Goal: Task Accomplishment & Management: Manage account settings

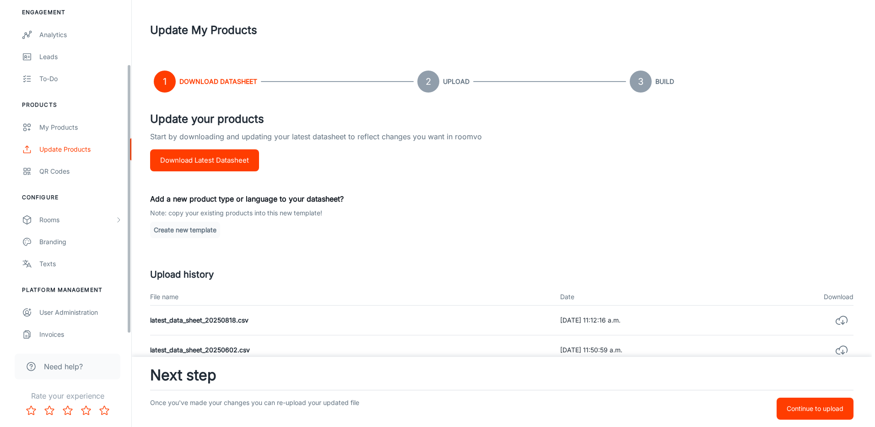
scroll to position [92, 0]
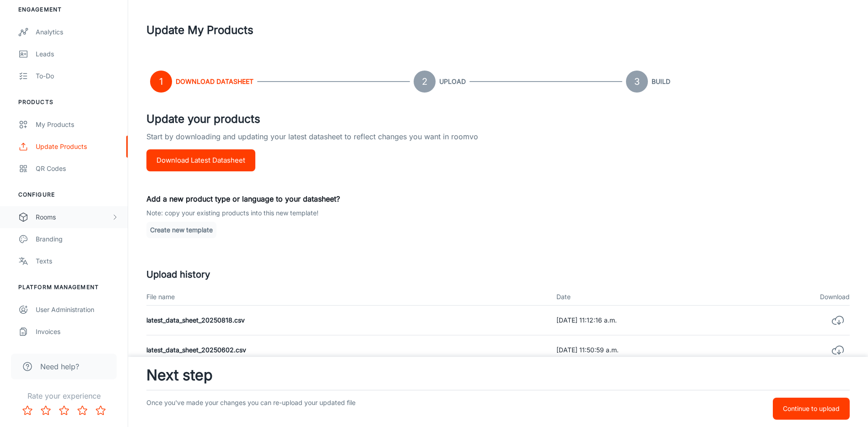
click at [60, 219] on div "Rooms" at bounding box center [74, 217] width 76 height 10
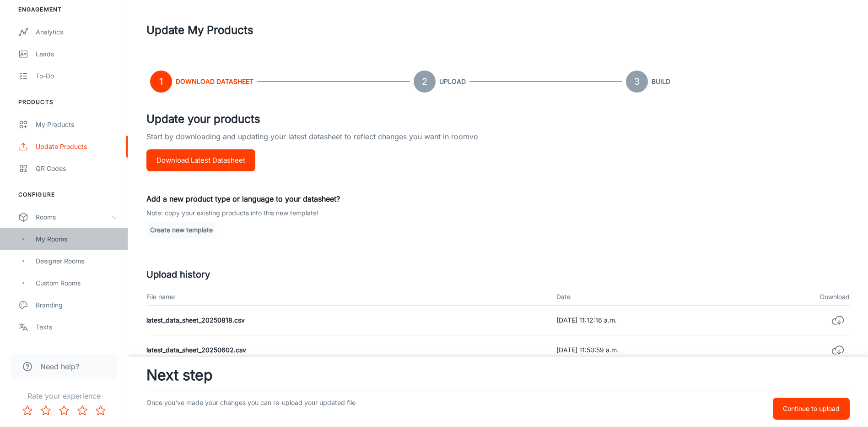
click at [55, 242] on div "My Rooms" at bounding box center [77, 239] width 83 height 10
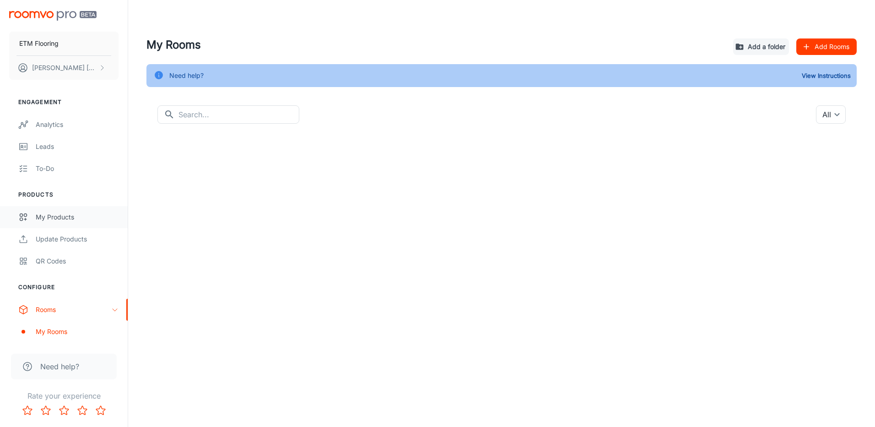
click at [41, 217] on div "My Products" at bounding box center [77, 217] width 83 height 10
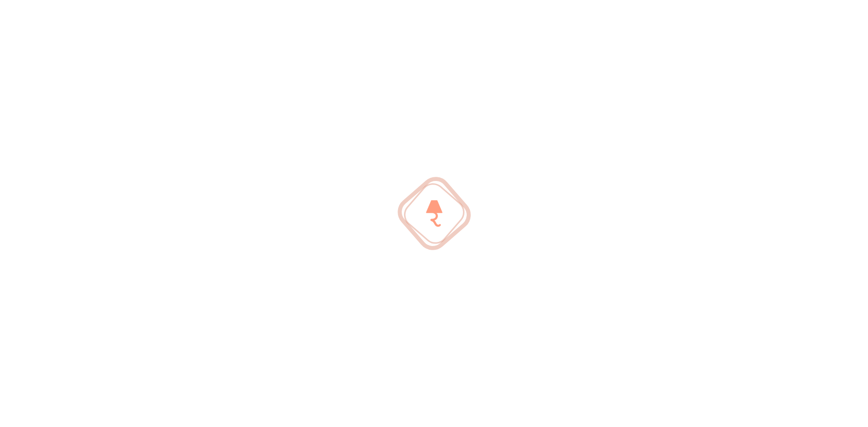
click at [47, 215] on div at bounding box center [434, 213] width 868 height 427
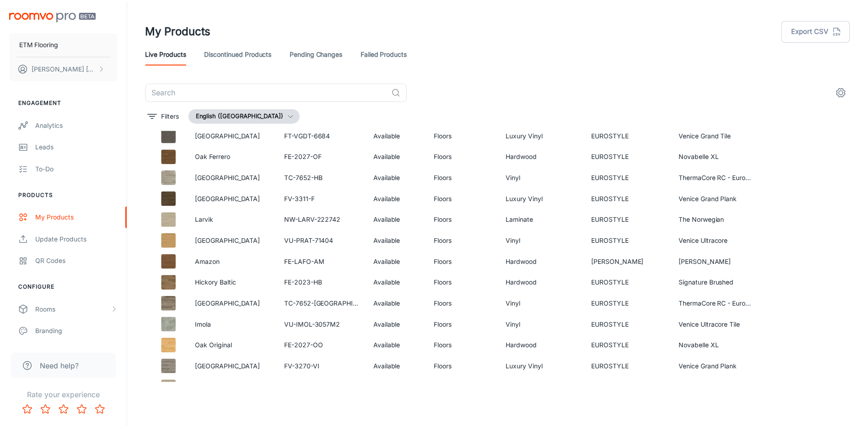
scroll to position [721, 0]
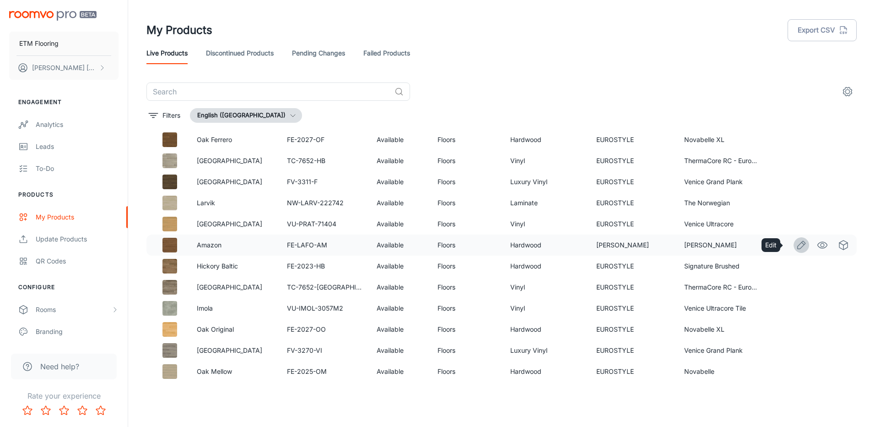
click at [796, 248] on icon "Edit" at bounding box center [801, 244] width 11 height 11
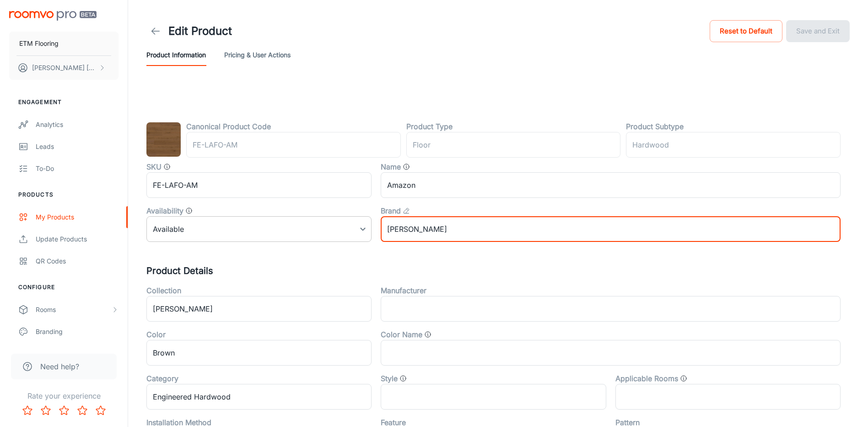
drag, startPoint x: 445, startPoint y: 227, endPoint x: 365, endPoint y: 227, distance: 80.1
click at [365, 227] on div "SKU FE-LAFO-AM ​ Name Amazon ​ Availability Available 0 ​ Brand [PERSON_NAME] ​" at bounding box center [489, 198] width 704 height 88
type input "EUROSTYLE"
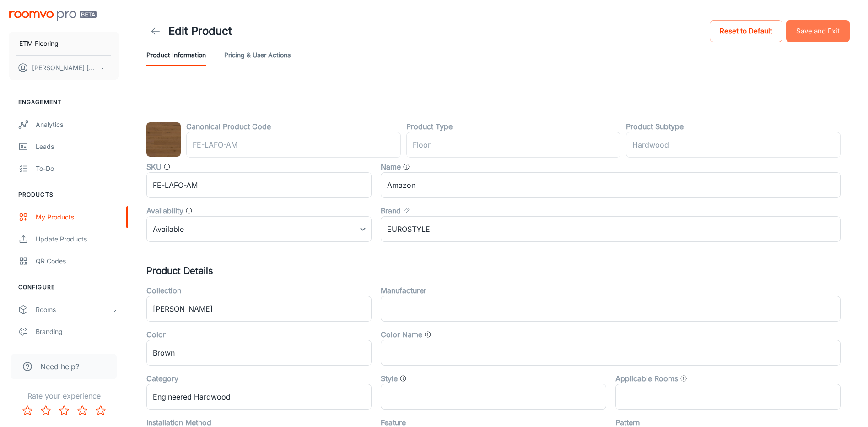
click at [817, 25] on button "Save and Exit" at bounding box center [818, 31] width 64 height 22
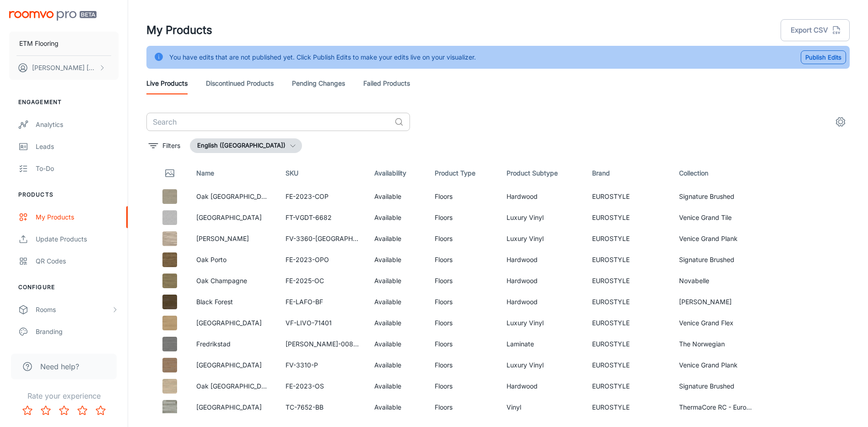
click at [298, 119] on input "text" at bounding box center [268, 122] width 244 height 18
paste input "EUROSTYLE"
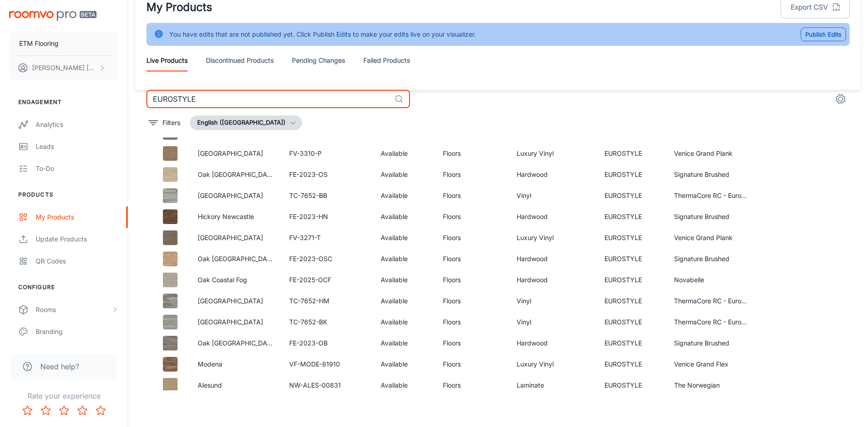
scroll to position [302, 0]
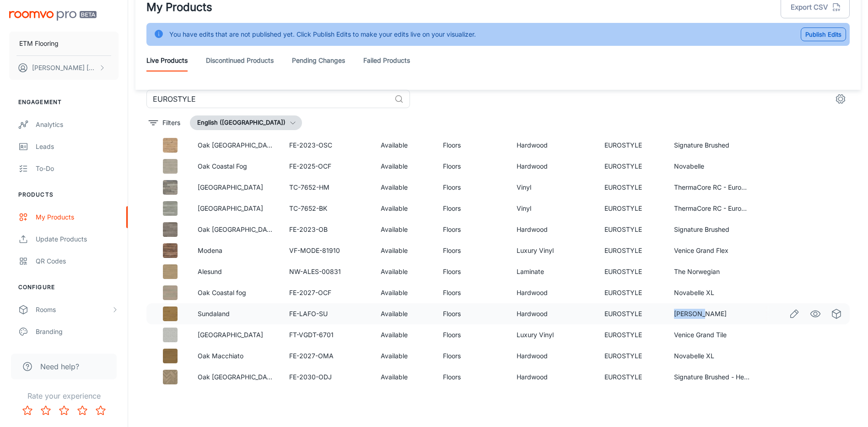
drag, startPoint x: 712, startPoint y: 313, endPoint x: 667, endPoint y: 318, distance: 44.6
click at [667, 318] on td "[PERSON_NAME]" at bounding box center [713, 313] width 92 height 21
copy td "[PERSON_NAME]"
click at [205, 97] on input "EUROSTYLE" at bounding box center [268, 99] width 244 height 18
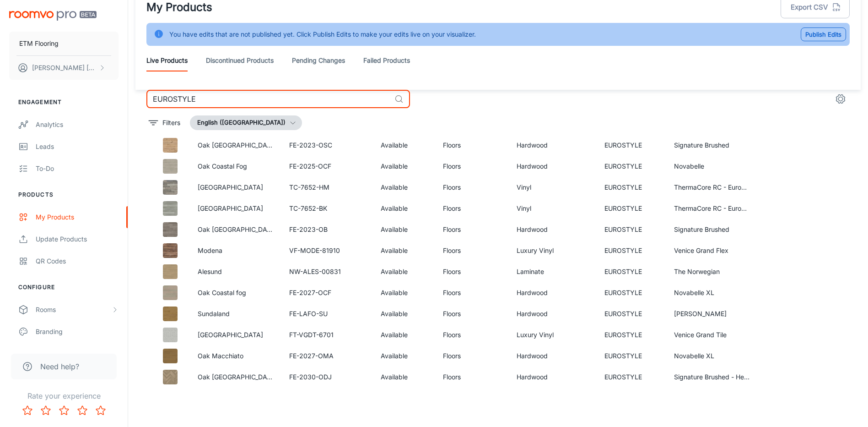
paste input "[PERSON_NAME]"
type input "[PERSON_NAME]"
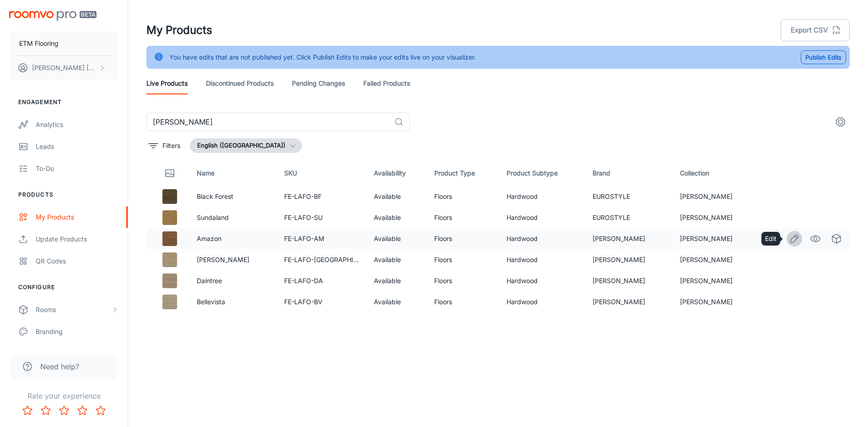
click at [801, 238] on link "Edit" at bounding box center [795, 239] width 16 height 16
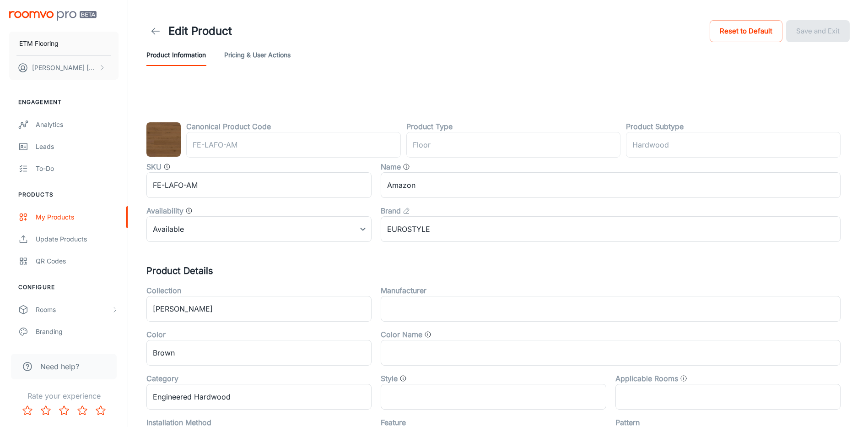
click at [477, 216] on div "Brand" at bounding box center [611, 210] width 460 height 11
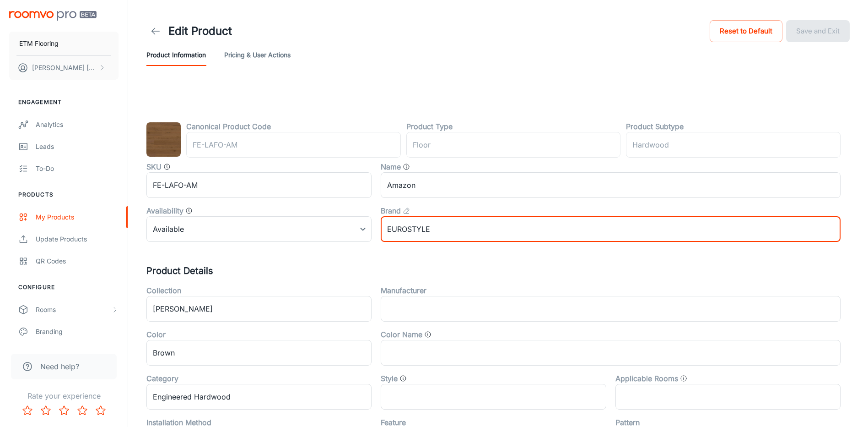
click at [483, 232] on input "EUROSTYLE" at bounding box center [611, 229] width 460 height 26
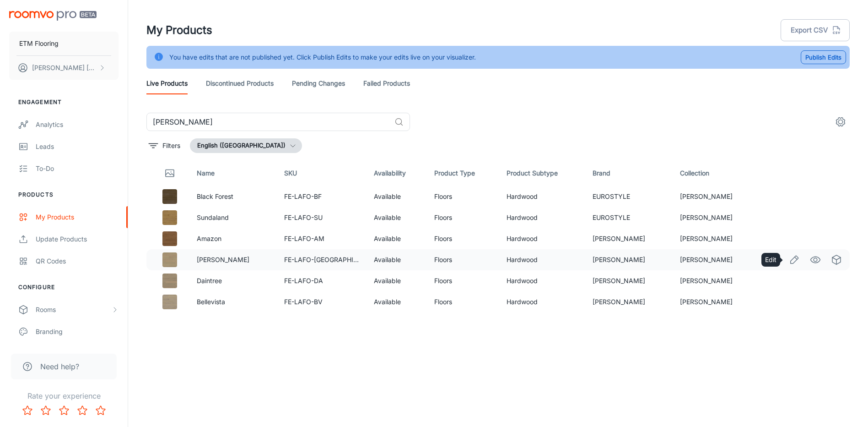
click at [792, 261] on icon "Edit" at bounding box center [794, 259] width 11 height 11
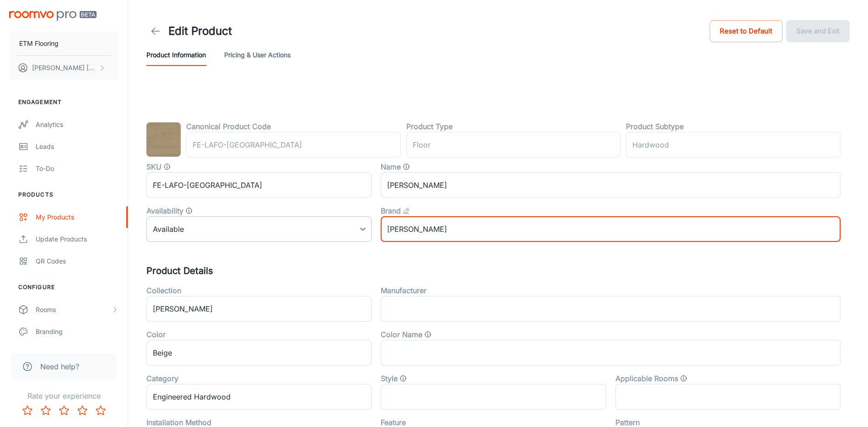
drag, startPoint x: 454, startPoint y: 226, endPoint x: 338, endPoint y: 227, distance: 115.8
click at [347, 227] on div "SKU FE-LAFO-[GEOGRAPHIC_DATA] ​ Name [PERSON_NAME] ​ Availability Available 0 ​…" at bounding box center [489, 198] width 704 height 88
type input "EUROSTYLE"
drag, startPoint x: 429, startPoint y: 225, endPoint x: 338, endPoint y: 223, distance: 91.1
click at [339, 223] on div "SKU FE-LAFO-[GEOGRAPHIC_DATA] ​ Name [PERSON_NAME] ​ Availability Available 0 ​…" at bounding box center [489, 198] width 704 height 88
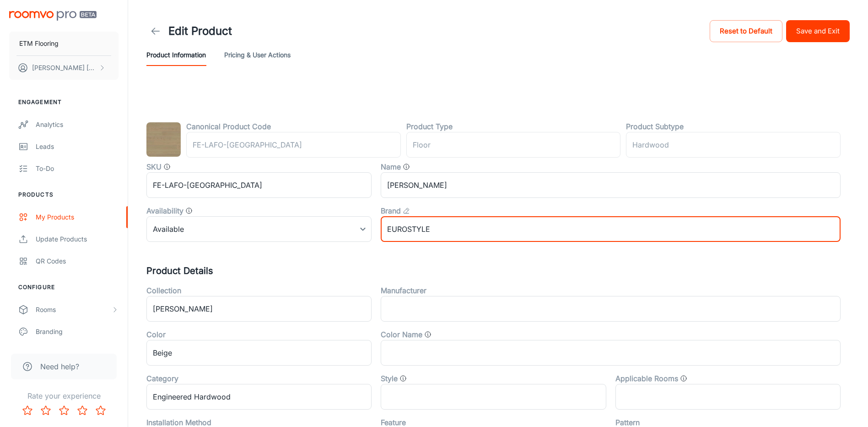
click at [840, 27] on button "Save and Exit" at bounding box center [818, 31] width 64 height 22
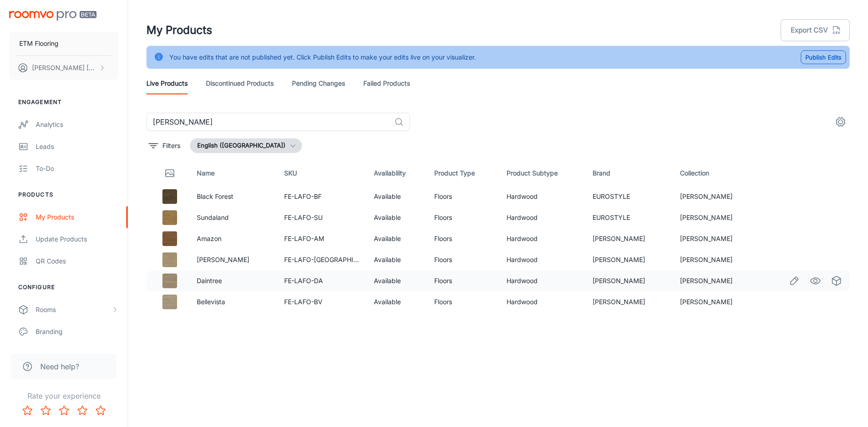
click at [791, 282] on icon "Edit" at bounding box center [795, 280] width 8 height 8
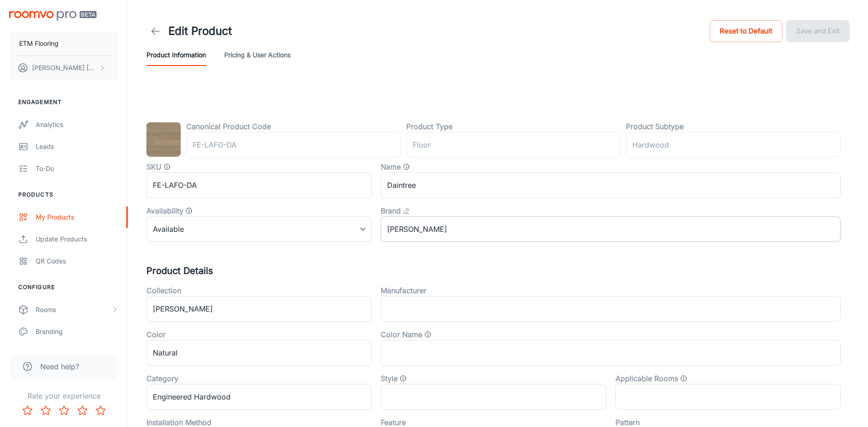
click at [429, 230] on input "[PERSON_NAME]" at bounding box center [611, 229] width 460 height 26
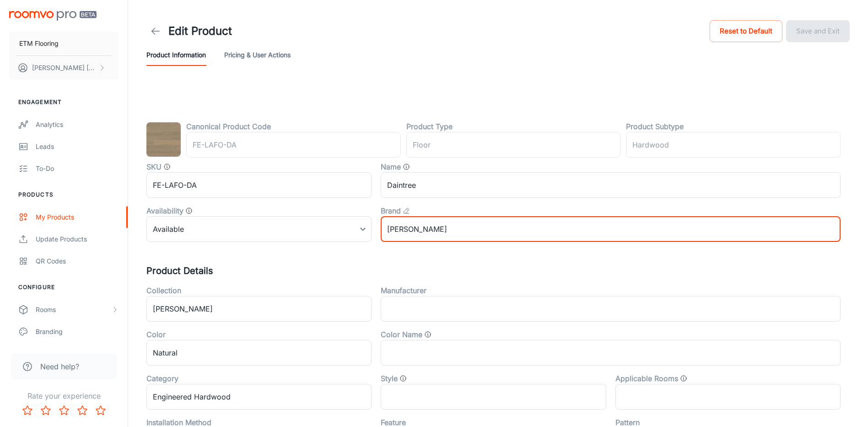
paste input "EUROSTYLE"
type input "EUROSTYLE"
click at [812, 33] on button "Save and Exit" at bounding box center [818, 31] width 64 height 22
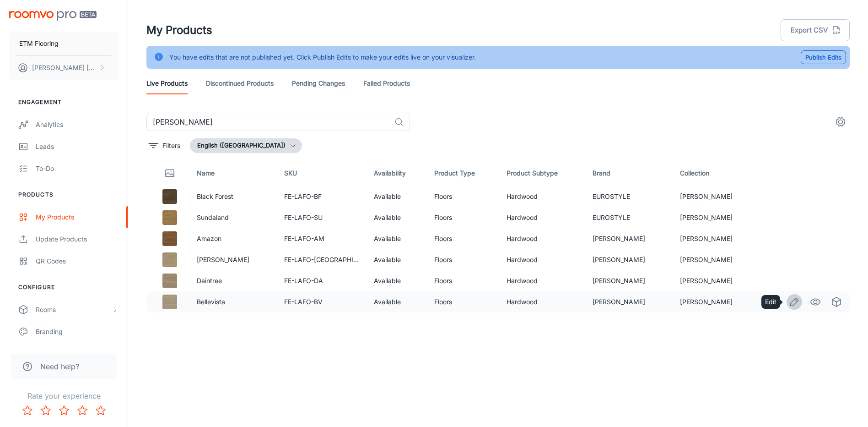
click at [798, 306] on icon "Edit" at bounding box center [794, 301] width 11 height 11
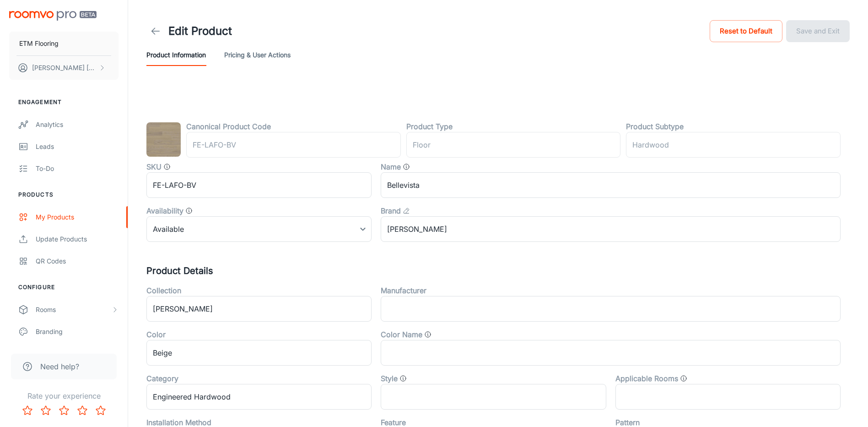
click at [468, 223] on input "[PERSON_NAME]" at bounding box center [611, 229] width 460 height 26
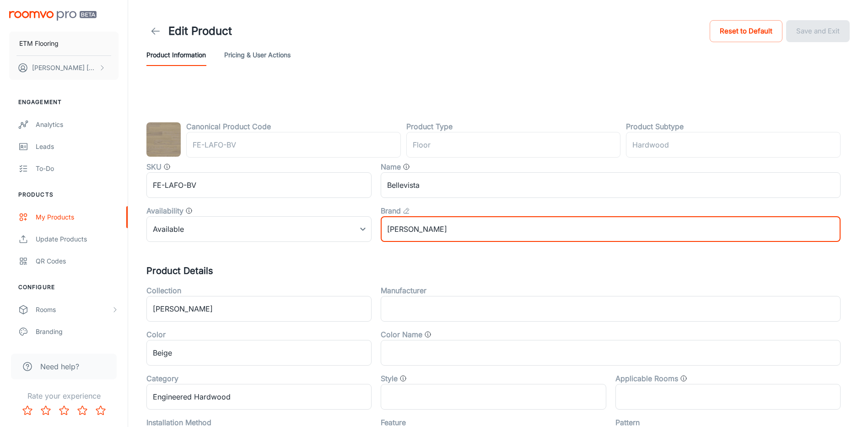
paste input "EUROSTYLE"
paste input "text"
type input "EUROSTYLE"
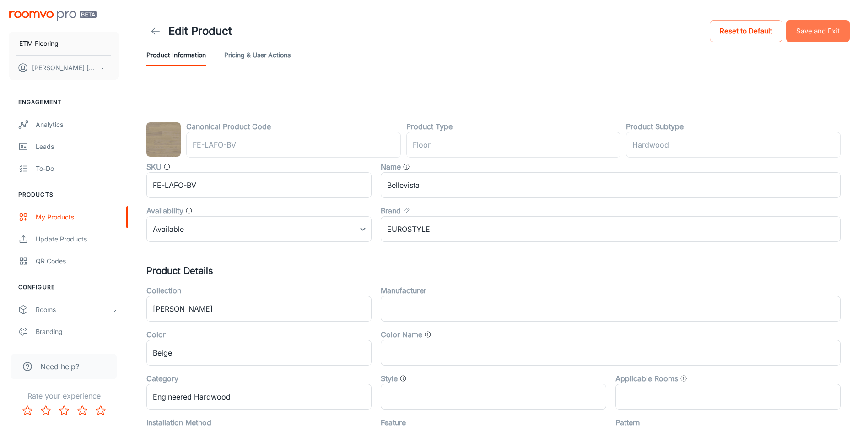
click at [838, 32] on button "Save and Exit" at bounding box center [818, 31] width 64 height 22
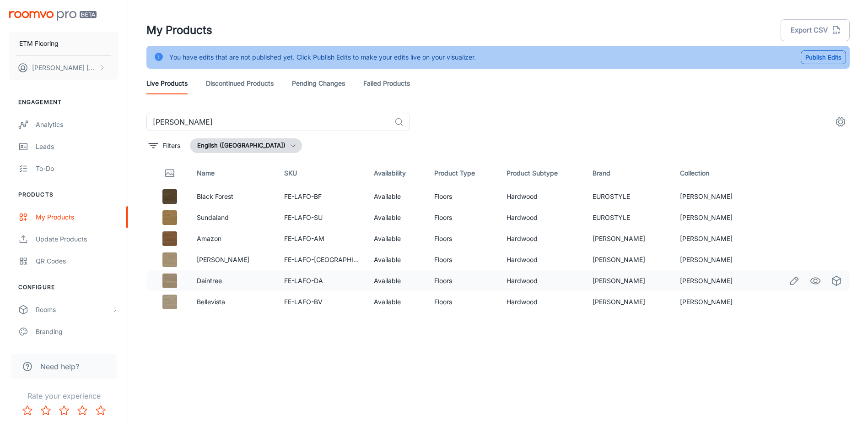
click at [790, 282] on icon "Edit" at bounding box center [794, 280] width 11 height 11
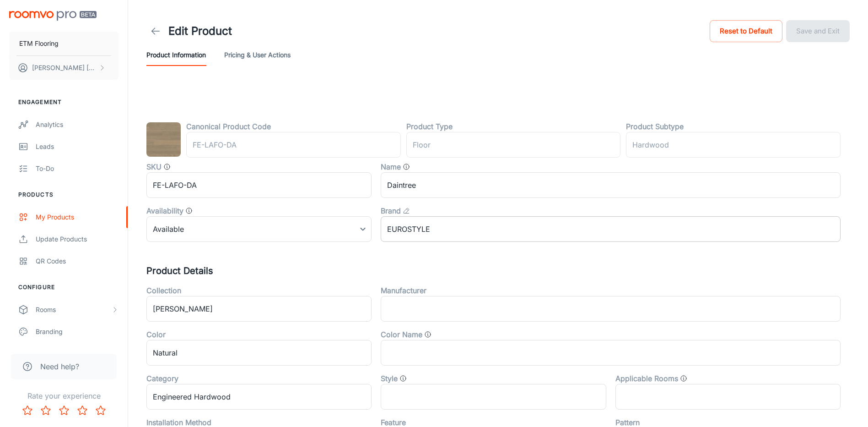
click at [493, 225] on input "EUROSTYLE" at bounding box center [611, 229] width 460 height 26
click at [155, 32] on icon at bounding box center [155, 31] width 11 height 11
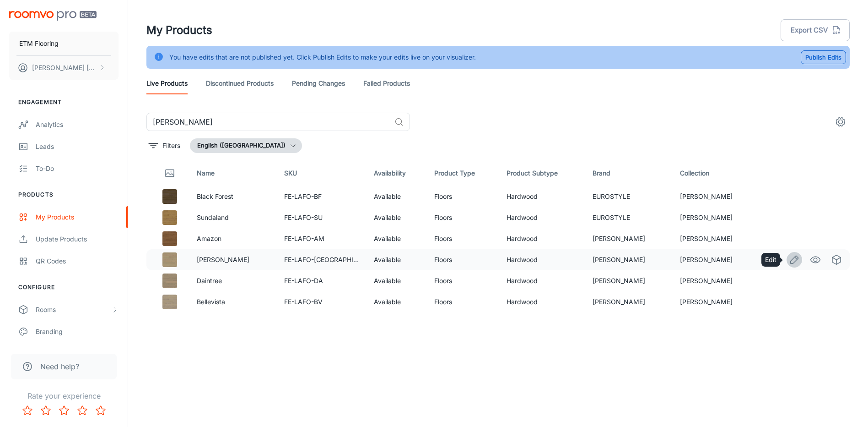
click at [801, 256] on link "Edit" at bounding box center [795, 260] width 16 height 16
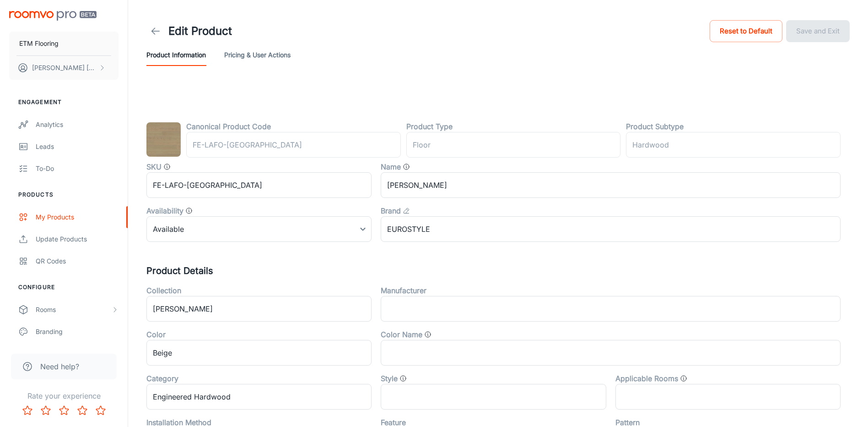
click at [141, 33] on header "Edit Product Reset to Default Save and Exit Product Information Pricing & User …" at bounding box center [498, 42] width 726 height 84
click at [151, 32] on icon at bounding box center [155, 31] width 11 height 11
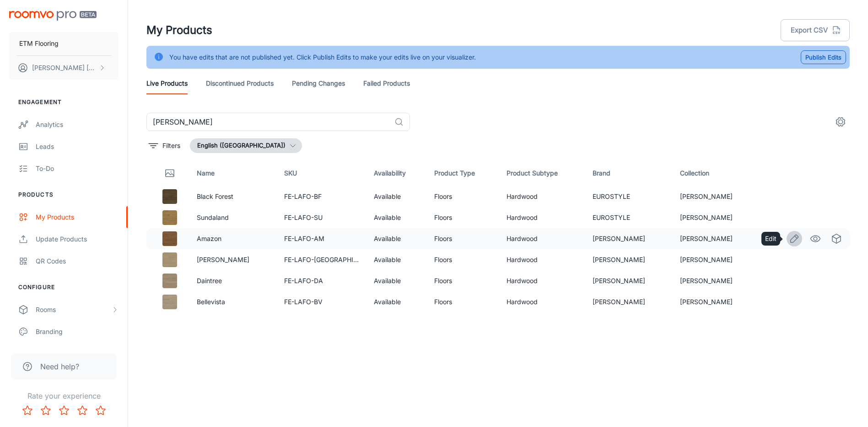
click at [798, 239] on icon "Edit" at bounding box center [794, 238] width 11 height 11
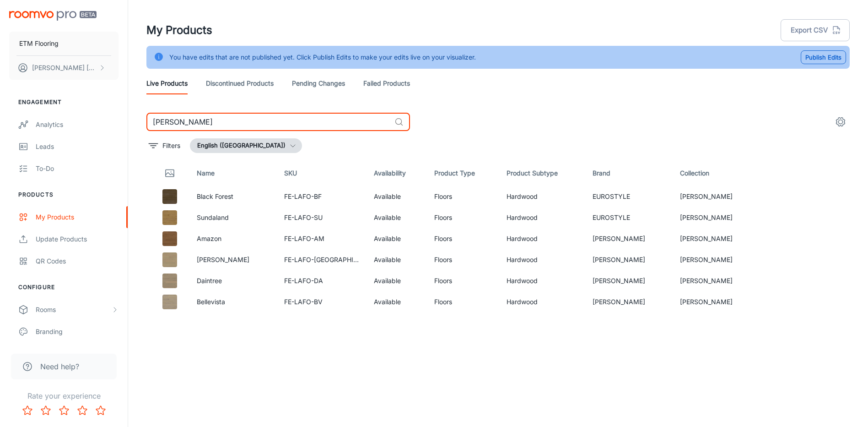
click at [265, 115] on input "[PERSON_NAME]" at bounding box center [268, 122] width 244 height 18
type input "go"
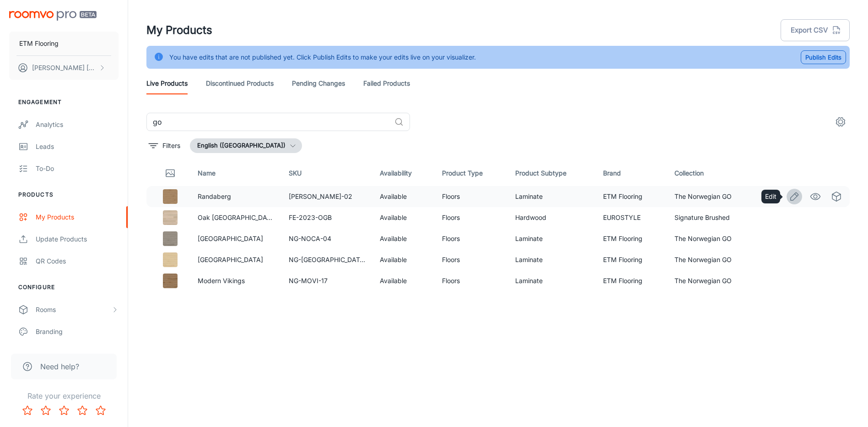
click at [795, 200] on icon "Edit" at bounding box center [794, 196] width 11 height 11
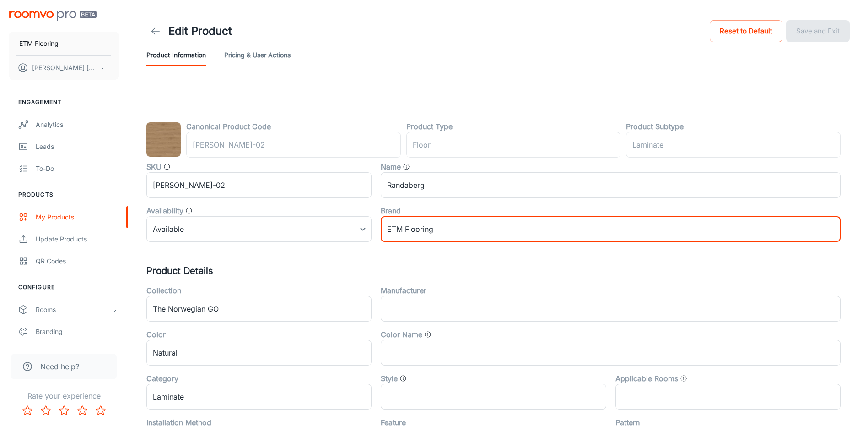
click at [437, 235] on input "ETM Flooring" at bounding box center [611, 229] width 460 height 26
paste input "UROSTYLE"
type input "EUROSTYLE"
click at [804, 40] on button "Save and Exit" at bounding box center [818, 31] width 64 height 22
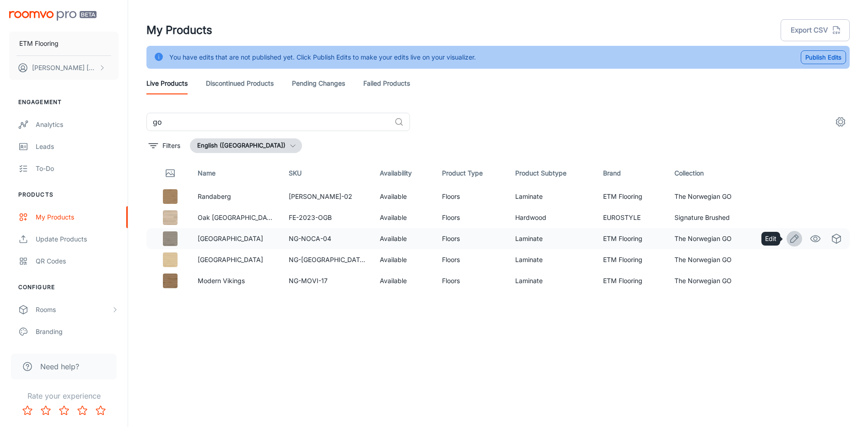
click at [796, 240] on icon "Edit" at bounding box center [795, 238] width 8 height 8
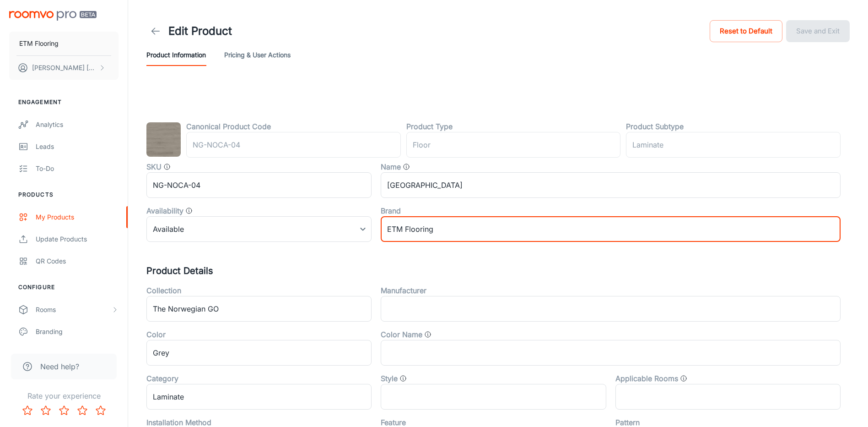
click at [434, 221] on input "ETM Flooring" at bounding box center [611, 229] width 460 height 26
paste input "UROSTYLE"
type input "EUROSTYLE"
click at [830, 25] on button "Save and Exit" at bounding box center [818, 31] width 64 height 22
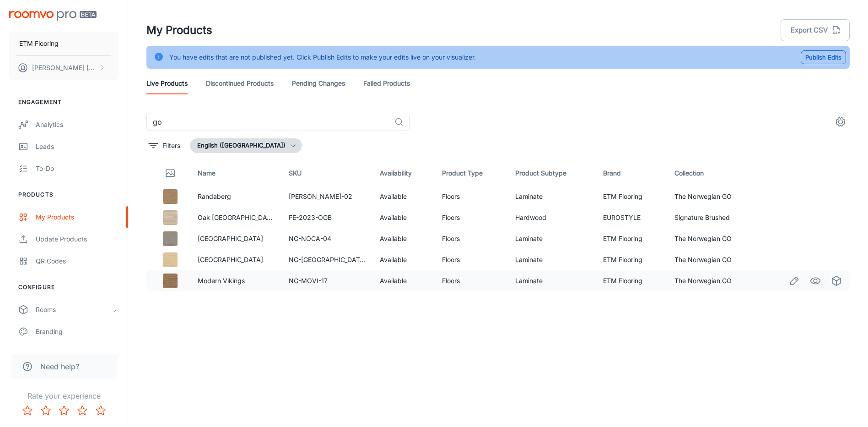
click at [793, 282] on icon "Edit" at bounding box center [794, 280] width 11 height 11
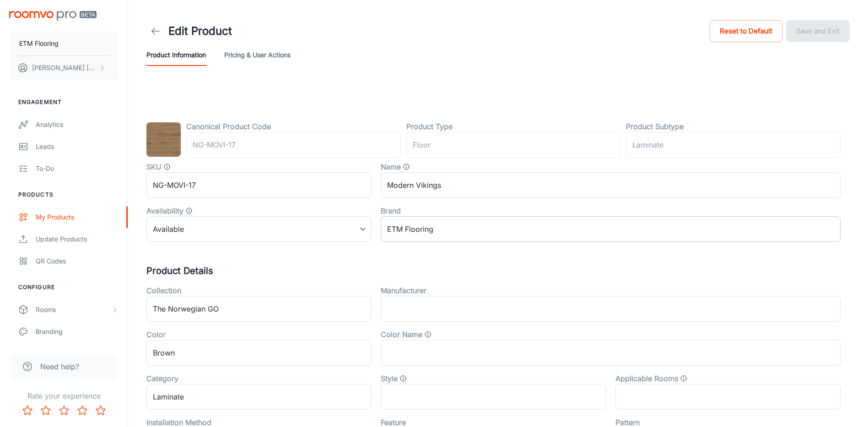
click at [477, 231] on input "ETM Flooring" at bounding box center [611, 229] width 460 height 26
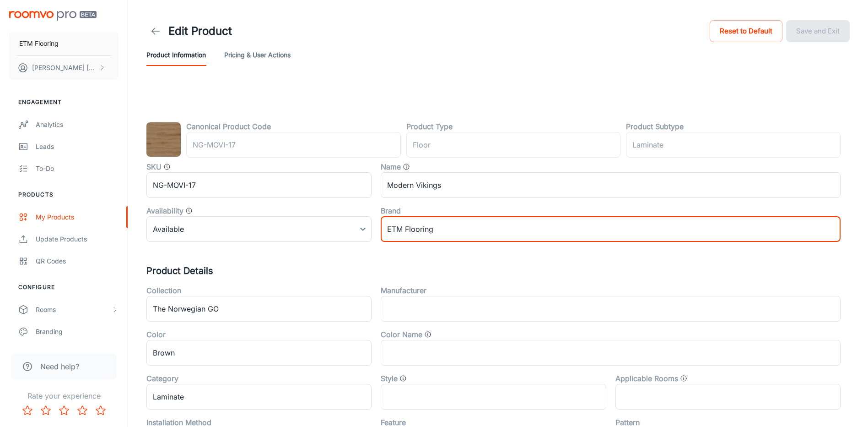
paste input "UROSTYLE"
type input "EUROSTYLE"
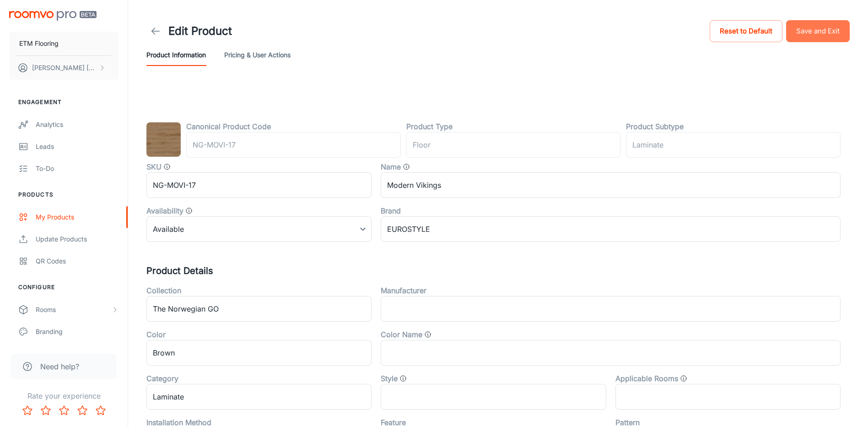
click at [823, 37] on button "Save and Exit" at bounding box center [818, 31] width 64 height 22
click at [840, 80] on header "Edit Product Reset to Default Save and Exit Product Information Pricing & User …" at bounding box center [498, 42] width 726 height 84
click at [428, 230] on input "ETM Flooring" at bounding box center [611, 229] width 460 height 26
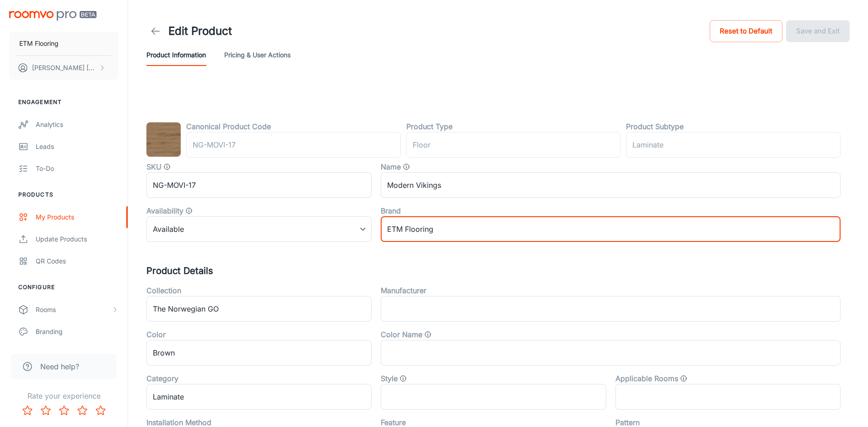
paste input "UROSTYLE"
type input "EUROSTYLE"
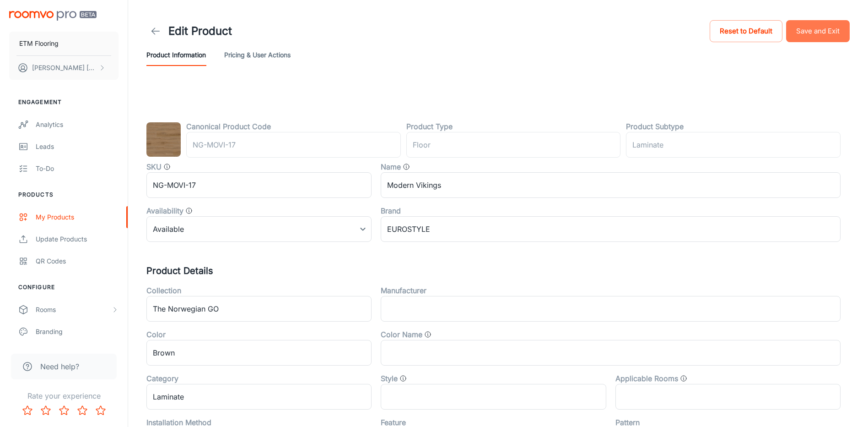
click at [822, 35] on button "Save and Exit" at bounding box center [818, 31] width 64 height 22
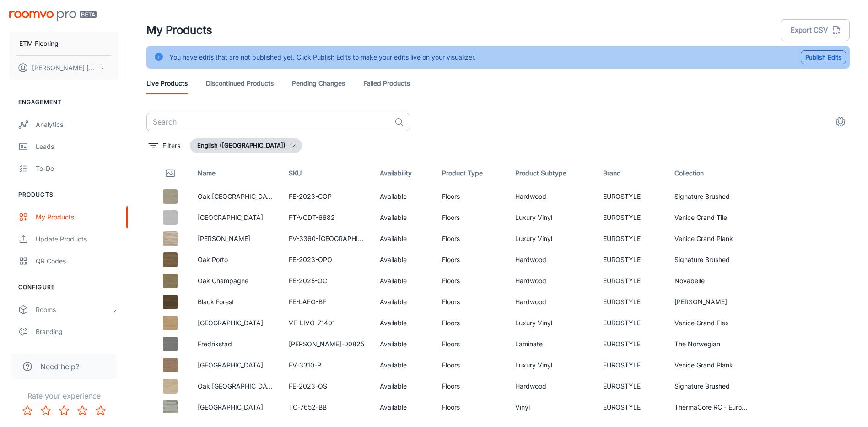
drag, startPoint x: 255, startPoint y: 136, endPoint x: 255, endPoint y: 127, distance: 9.6
click at [255, 136] on div "​ Filters English ([GEOGRAPHIC_DATA]) Name SKU Availability Product Type Produc…" at bounding box center [498, 263] width 704 height 300
click at [257, 121] on input "text" at bounding box center [268, 122] width 244 height 18
paste input "EUROSTYLE"
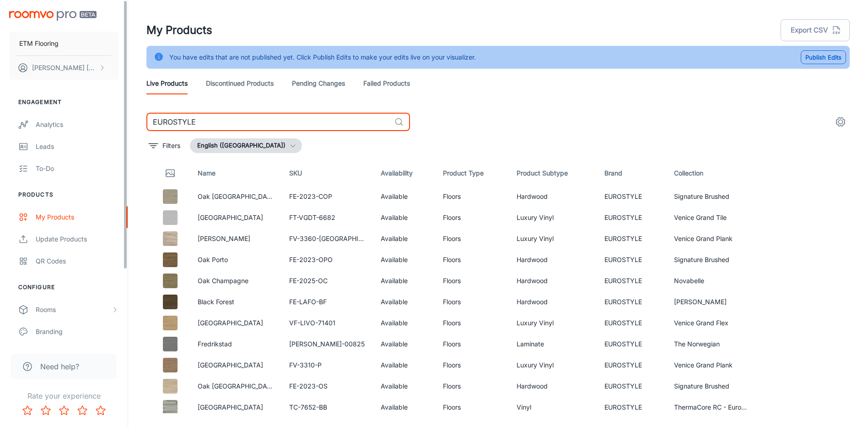
click at [0, 118] on html "ETM Flooring Bobo Leung Engagement Analytics Leads To-do Products My Products U…" at bounding box center [434, 213] width 868 height 427
type input "etm"
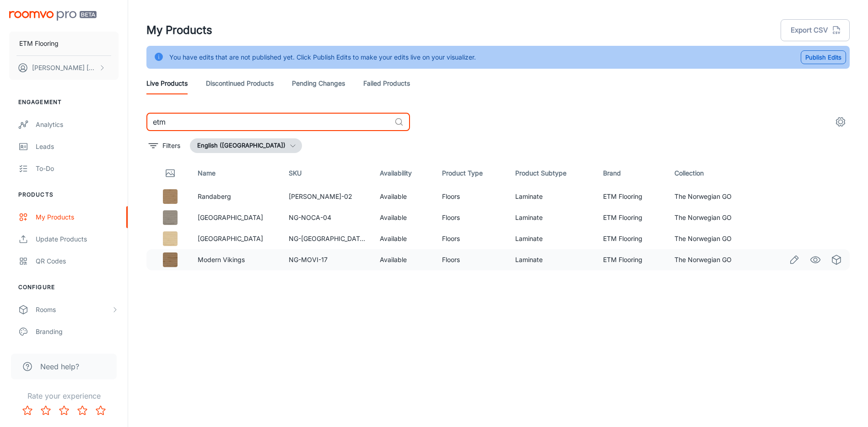
click at [793, 260] on icon "Edit" at bounding box center [794, 259] width 11 height 11
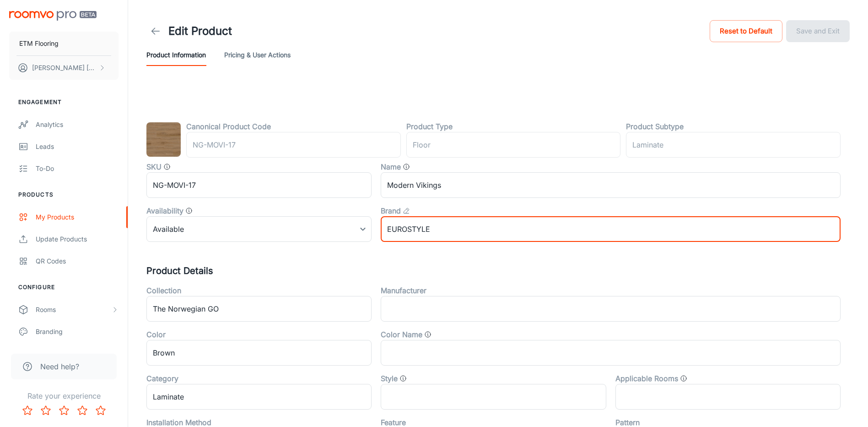
click at [530, 224] on input "EUROSTYLE" at bounding box center [611, 229] width 460 height 26
click at [152, 31] on line at bounding box center [156, 31] width 8 height 0
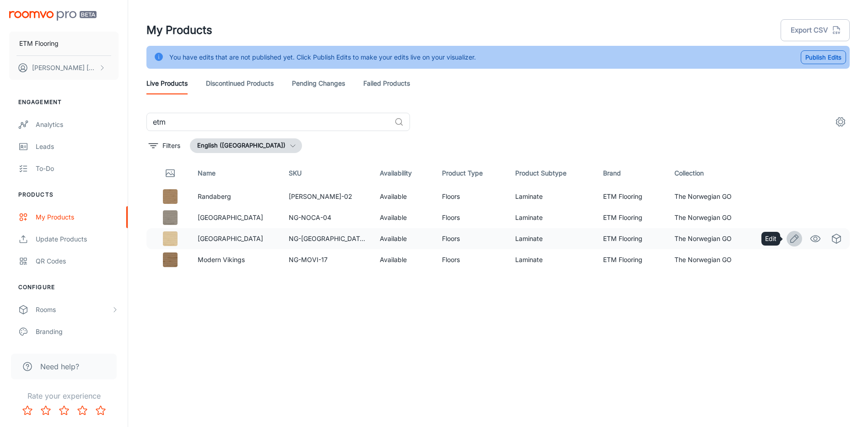
click at [801, 238] on link "Edit" at bounding box center [795, 239] width 16 height 16
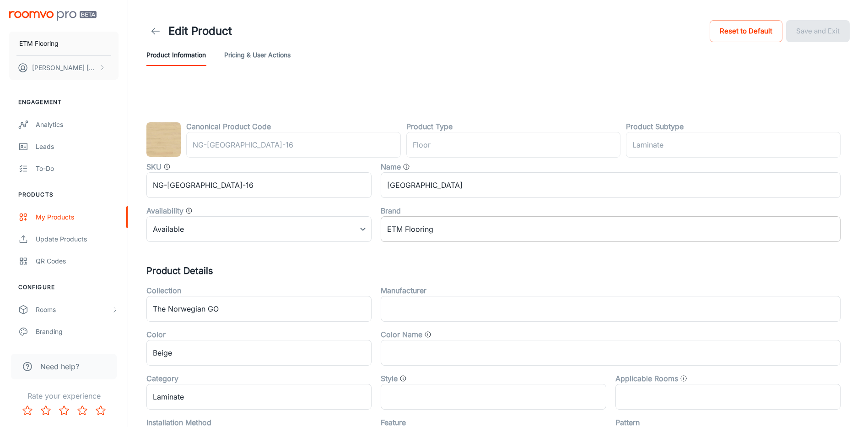
click at [475, 240] on input "ETM Flooring" at bounding box center [611, 229] width 460 height 26
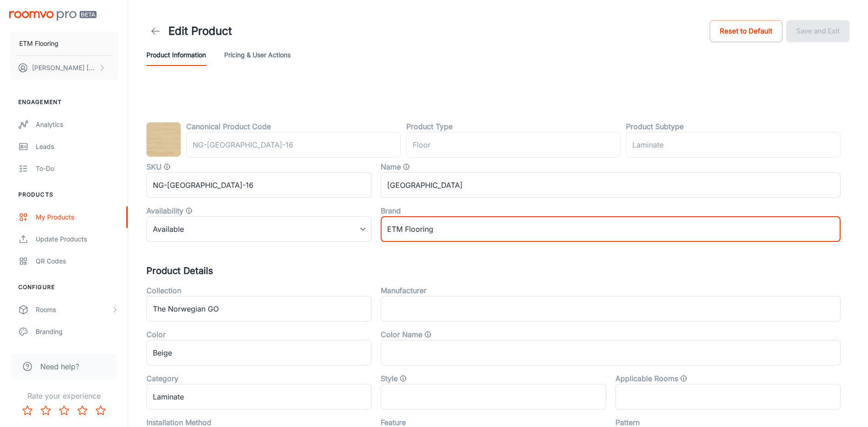
paste input "UROSTYLE"
type input "EUROSTYLE"
click at [812, 36] on button "Save and Exit" at bounding box center [818, 31] width 64 height 22
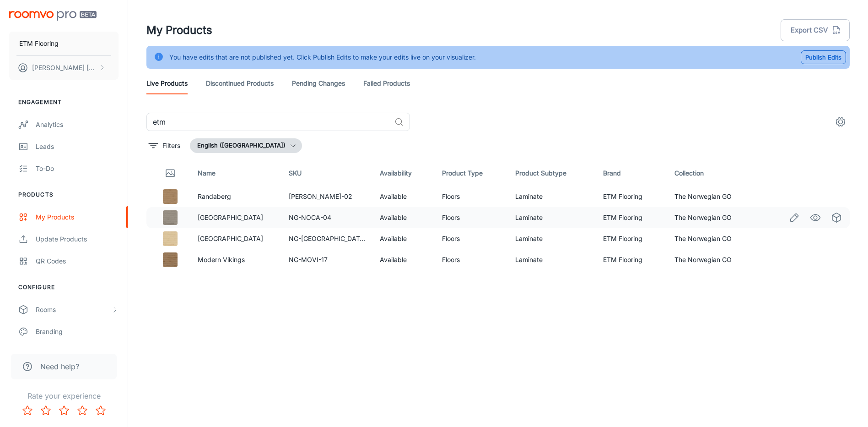
click at [790, 215] on icon "Edit" at bounding box center [794, 217] width 11 height 11
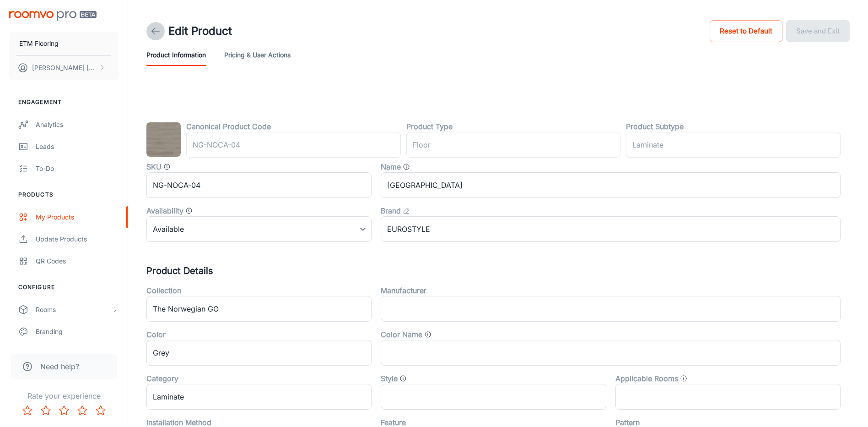
click at [153, 27] on icon at bounding box center [155, 31] width 11 height 11
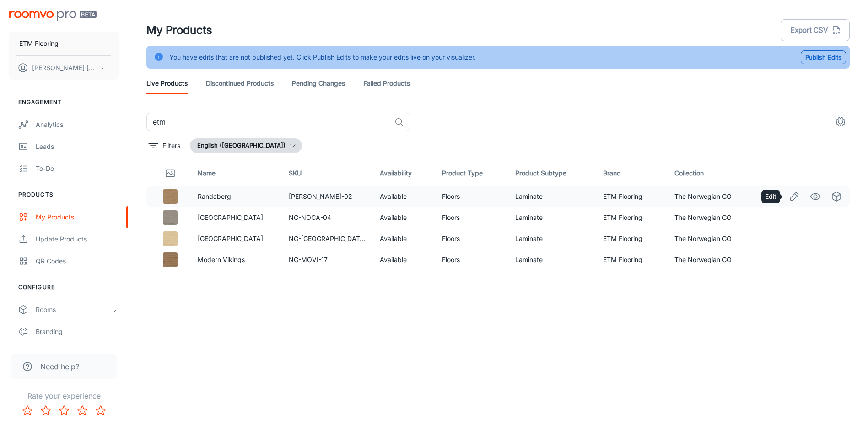
click at [794, 198] on icon "Edit" at bounding box center [794, 196] width 11 height 11
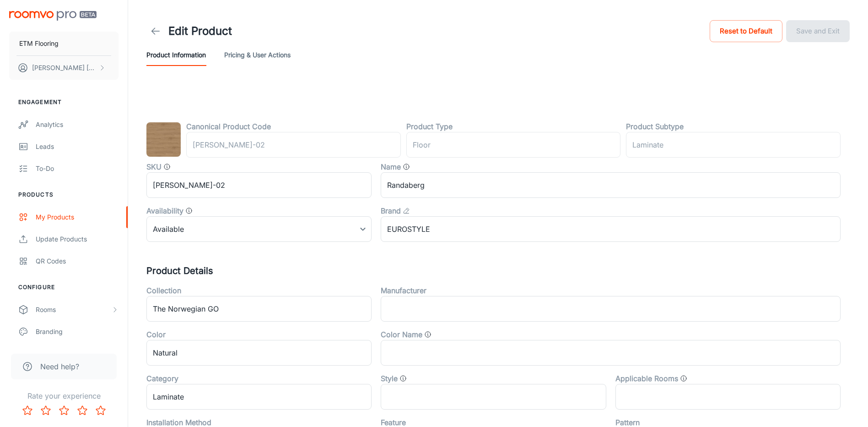
click at [146, 28] on header "Edit Product Reset to Default Save and Exit Product Information Pricing & User …" at bounding box center [498, 42] width 726 height 84
click at [147, 29] on link at bounding box center [155, 31] width 18 height 18
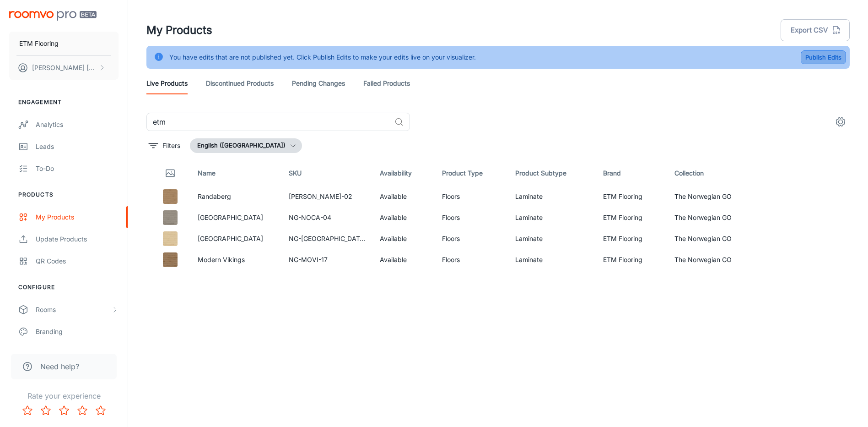
click at [832, 55] on button "Publish Edits" at bounding box center [823, 57] width 45 height 14
click at [584, 138] on div "Filters English (United States)" at bounding box center [498, 145] width 704 height 15
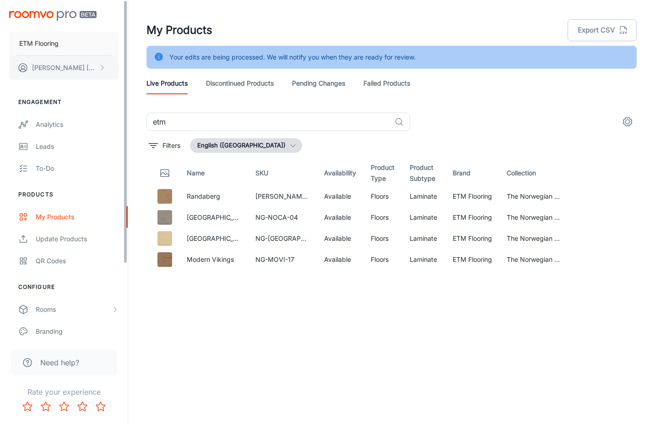
click at [103, 68] on polyline "scrollable content" at bounding box center [102, 67] width 2 height 5
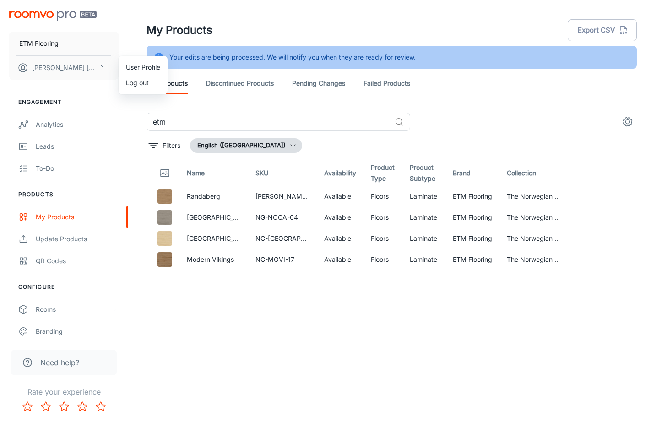
click at [51, 48] on div at bounding box center [331, 211] width 662 height 423
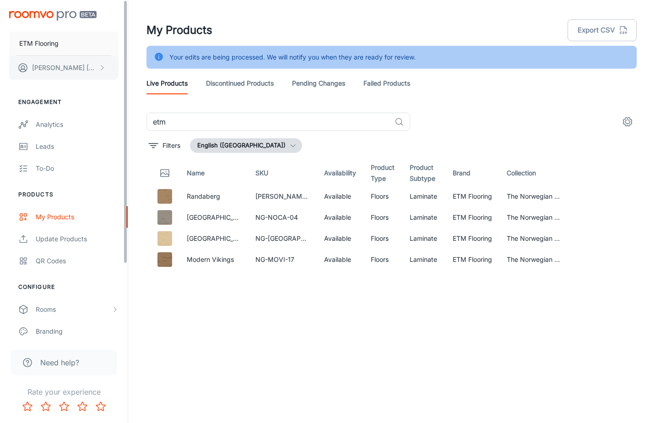
click at [50, 70] on p "Bobo Leung" at bounding box center [64, 68] width 65 height 10
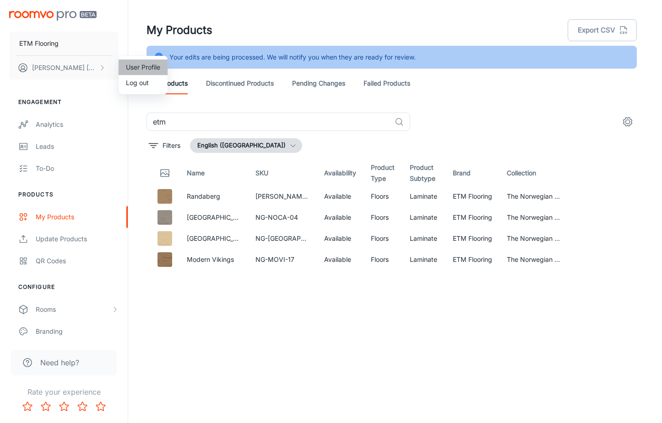
click at [152, 62] on li "User Profile" at bounding box center [143, 68] width 49 height 16
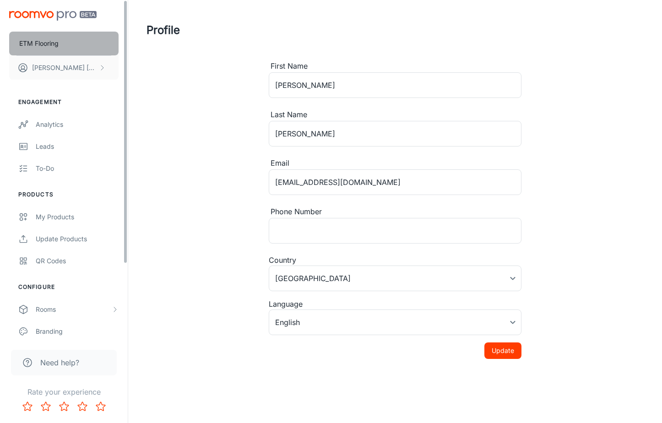
click at [72, 54] on button "ETM Flooring" at bounding box center [63, 44] width 109 height 24
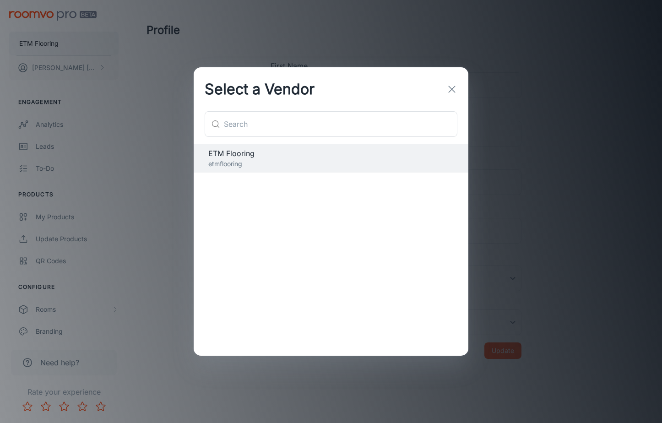
click at [75, 65] on div "Select a Vendor ​ ​ ETM Flooring etmflooring" at bounding box center [331, 211] width 662 height 423
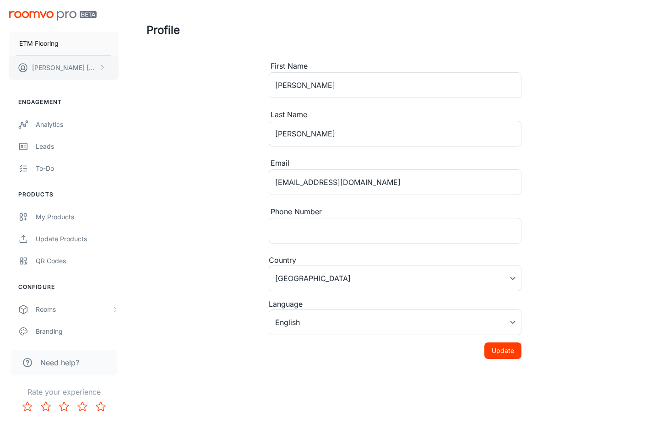
click at [92, 68] on button "Bobo Leung" at bounding box center [63, 68] width 109 height 24
drag, startPoint x: 55, startPoint y: 113, endPoint x: 57, endPoint y: 119, distance: 6.7
click at [55, 114] on div at bounding box center [331, 211] width 662 height 423
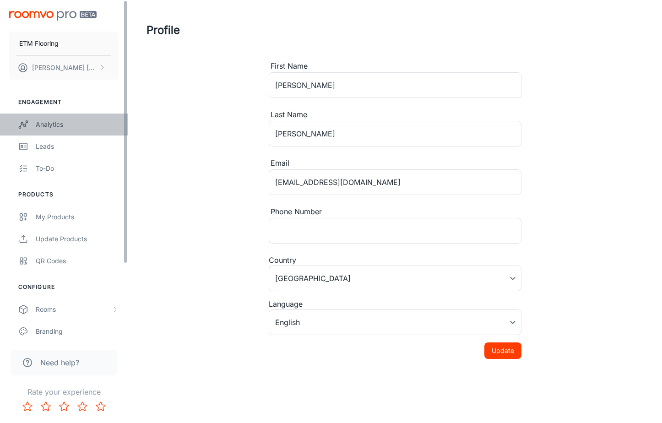
click at [57, 119] on div "Analytics" at bounding box center [77, 124] width 83 height 10
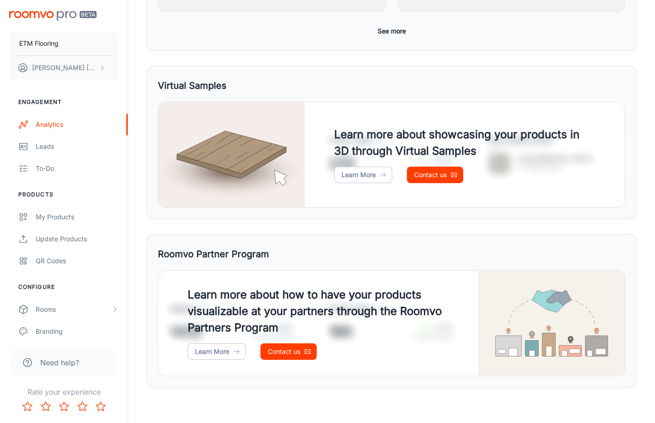
scroll to position [418, 0]
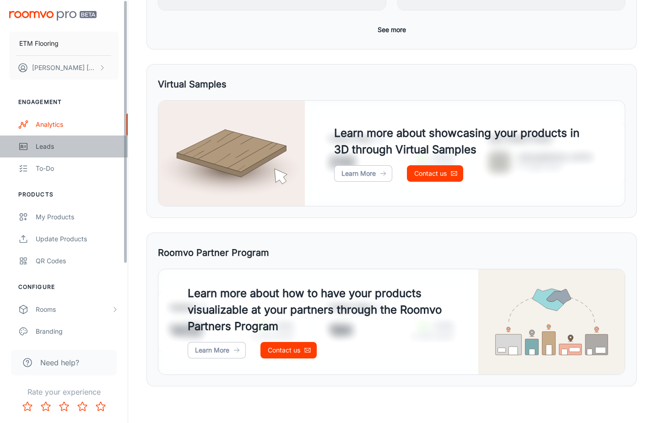
click at [37, 144] on div "Leads" at bounding box center [77, 146] width 83 height 10
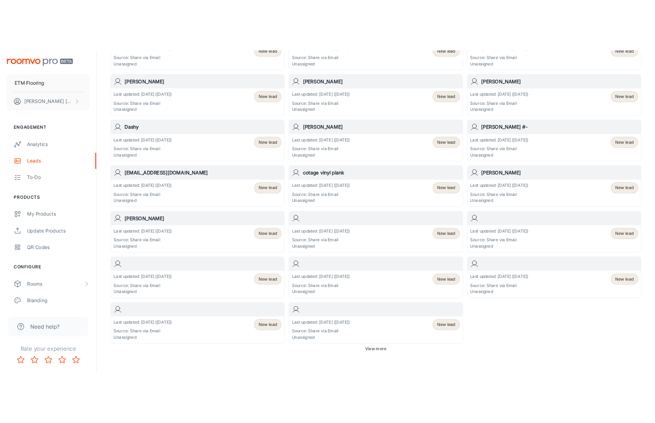
scroll to position [449, 0]
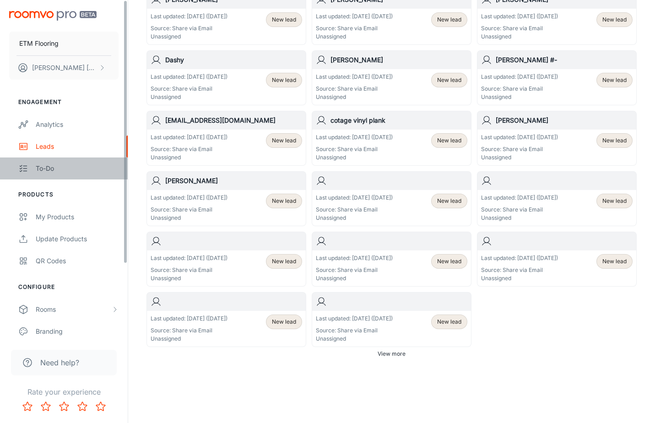
click at [51, 168] on div "To-do" at bounding box center [77, 168] width 83 height 10
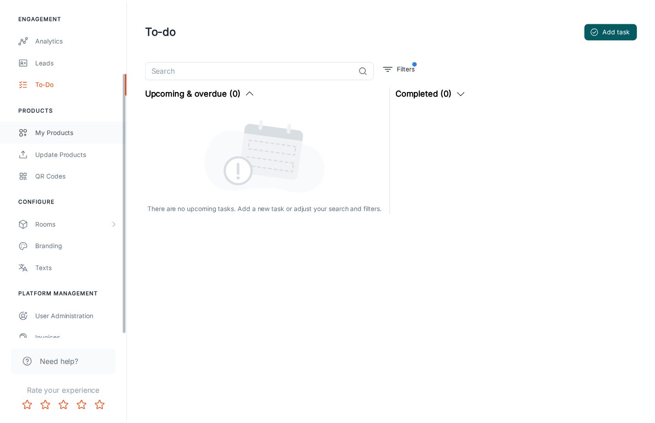
scroll to position [92, 0]
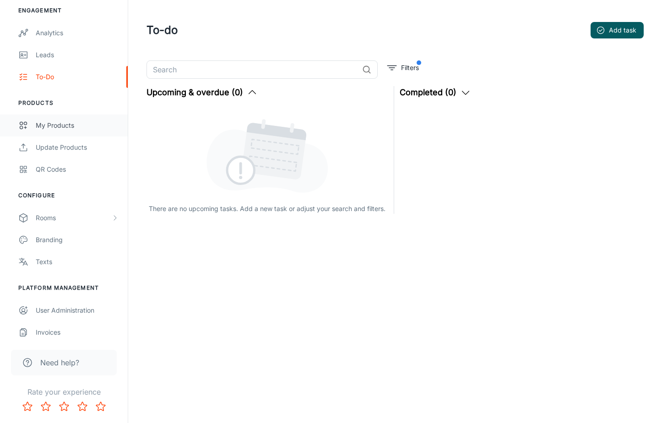
click at [74, 123] on div "My Products" at bounding box center [77, 125] width 83 height 10
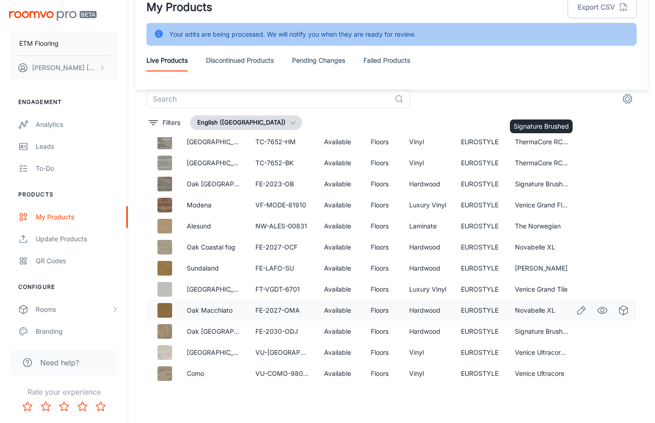
scroll to position [457, 0]
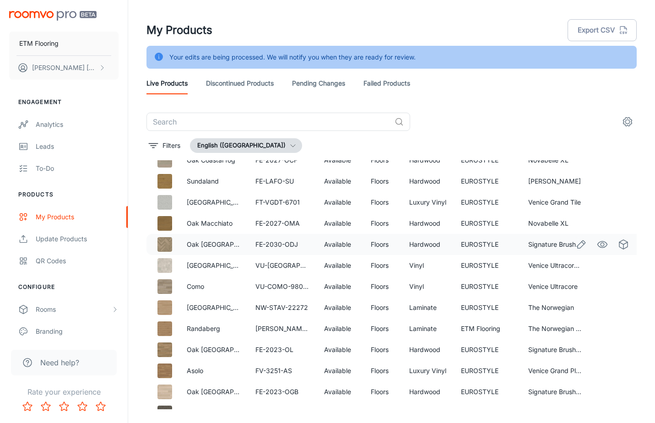
scroll to position [426, 0]
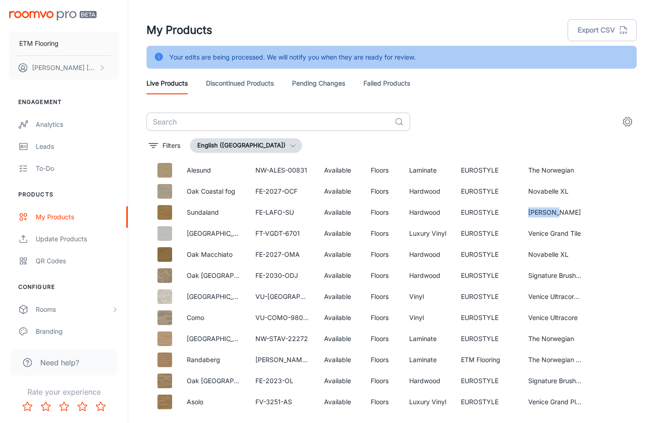
drag, startPoint x: 549, startPoint y: 209, endPoint x: 343, endPoint y: 130, distance: 220.7
click at [521, 216] on td "[PERSON_NAME]" at bounding box center [555, 212] width 69 height 21
copy td "[PERSON_NAME]"
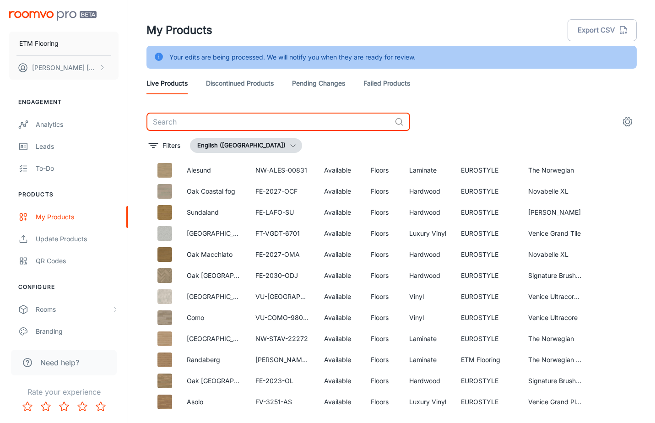
click at [278, 118] on input "text" at bounding box center [268, 122] width 244 height 18
paste input "[PERSON_NAME]"
type input "[PERSON_NAME]"
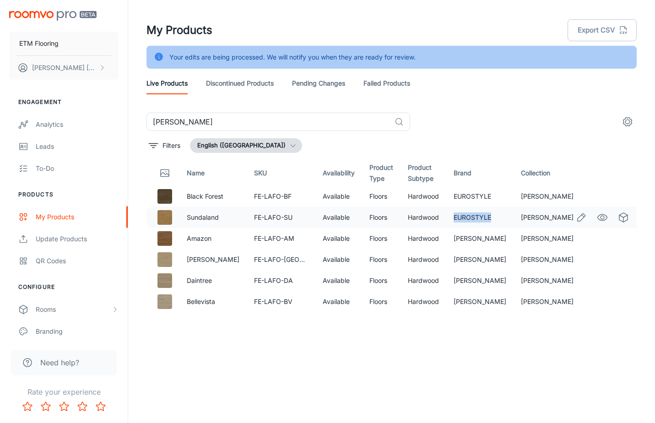
drag, startPoint x: 513, startPoint y: 214, endPoint x: 462, endPoint y: 213, distance: 50.4
click at [462, 213] on td "EUROSTYLE" at bounding box center [479, 217] width 67 height 21
copy td "EUROSTYLE"
click at [585, 215] on icon "Edit" at bounding box center [582, 217] width 8 height 8
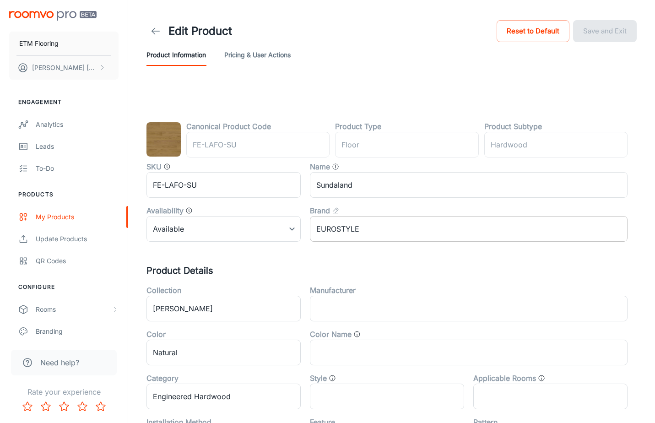
click at [377, 231] on input "EUROSTYLE" at bounding box center [469, 229] width 318 height 26
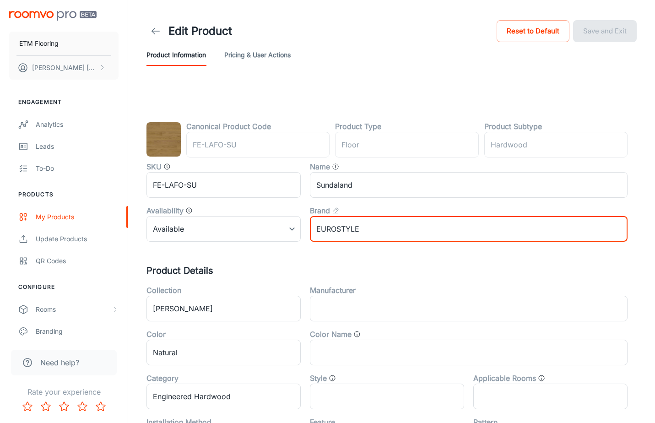
click at [613, 42] on div "Reset to Default Save and Exit" at bounding box center [567, 31] width 140 height 22
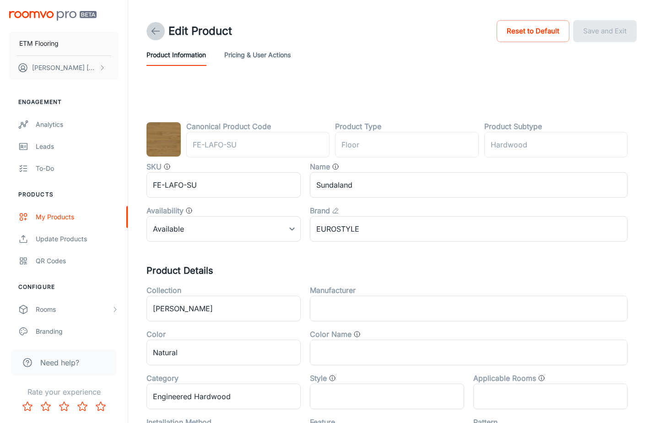
click at [150, 27] on icon at bounding box center [155, 31] width 11 height 11
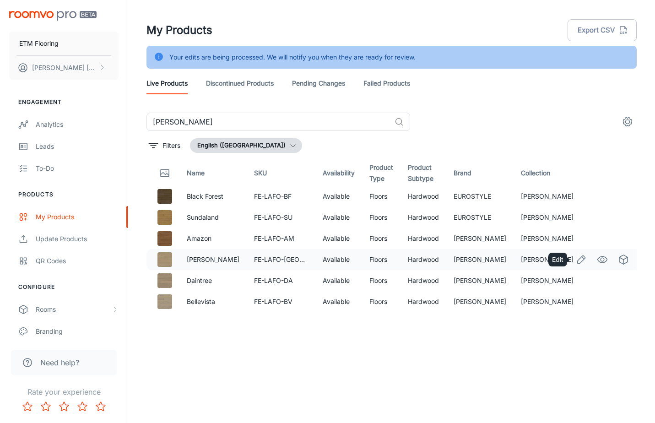
click at [576, 266] on span at bounding box center [582, 260] width 16 height 16
click at [579, 265] on icon "Edit" at bounding box center [581, 259] width 11 height 11
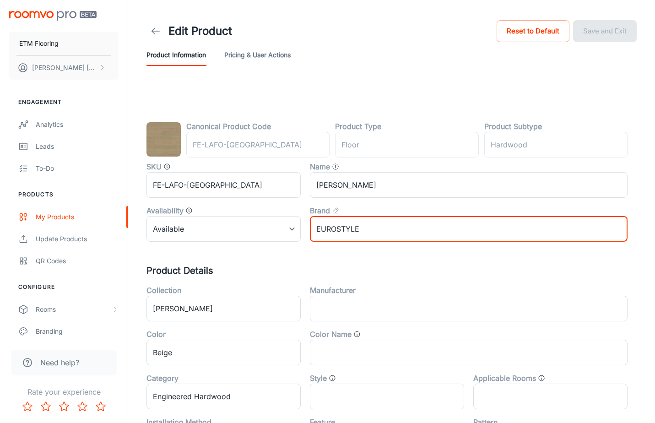
drag, startPoint x: 336, startPoint y: 227, endPoint x: 363, endPoint y: 227, distance: 27.5
click at [337, 227] on input "EUROSTYLE" at bounding box center [469, 229] width 318 height 26
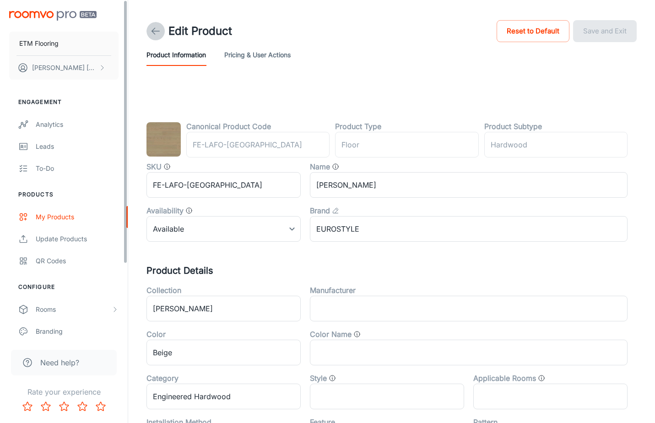
click at [159, 30] on icon at bounding box center [155, 31] width 11 height 11
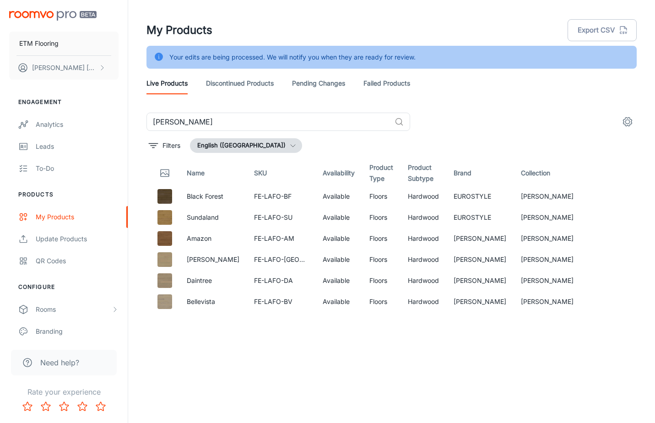
click at [606, 116] on div "LA FORET ​" at bounding box center [391, 122] width 490 height 18
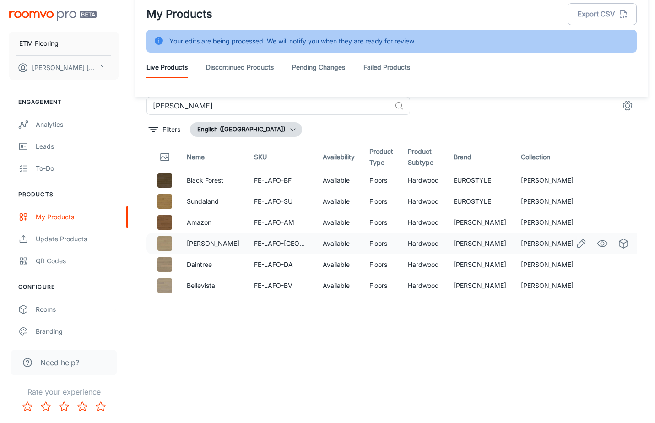
scroll to position [23, 0]
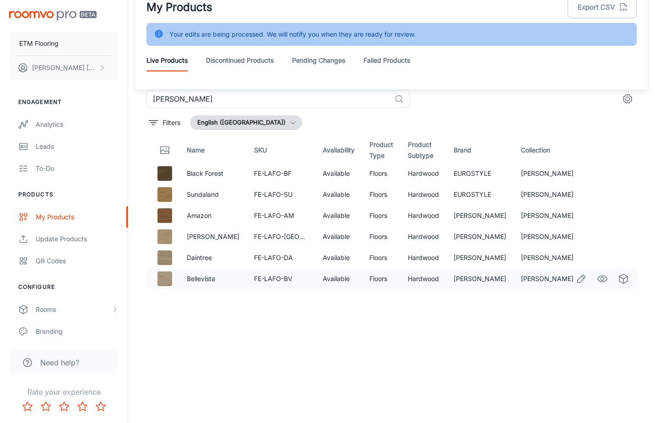
click at [513, 282] on td "[PERSON_NAME]" at bounding box center [479, 278] width 67 height 21
click at [508, 282] on td "[PERSON_NAME]" at bounding box center [479, 278] width 67 height 21
